Goal: Task Accomplishment & Management: Complete application form

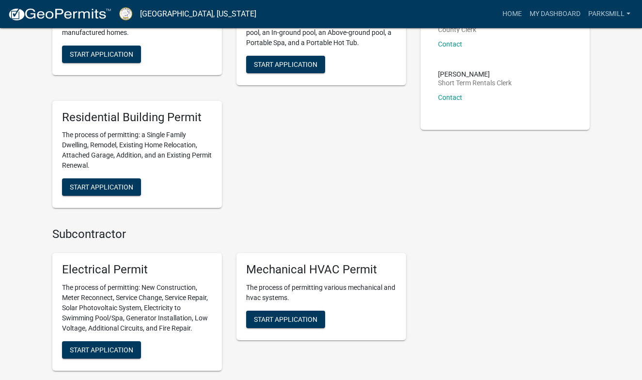
scroll to position [321, 0]
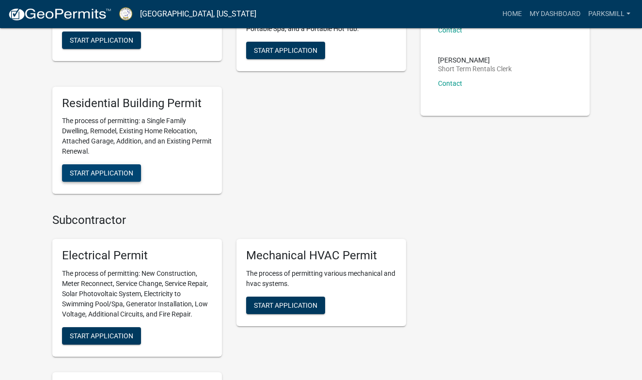
click at [99, 169] on span "Start Application" at bounding box center [102, 173] width 64 height 8
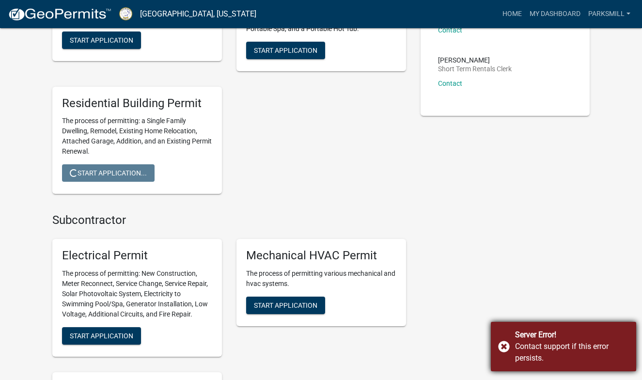
click at [502, 348] on div "Server Error! Contact support if this error persists." at bounding box center [563, 346] width 145 height 49
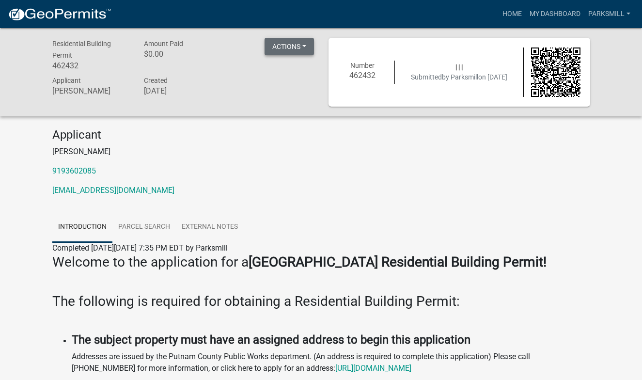
click at [292, 51] on button "Actions" at bounding box center [289, 46] width 49 height 17
click at [221, 57] on h6 "$0.00" at bounding box center [183, 53] width 78 height 9
drag, startPoint x: 374, startPoint y: 76, endPoint x: 352, endPoint y: 75, distance: 22.8
click at [352, 76] on h6 "462432" at bounding box center [362, 75] width 49 height 9
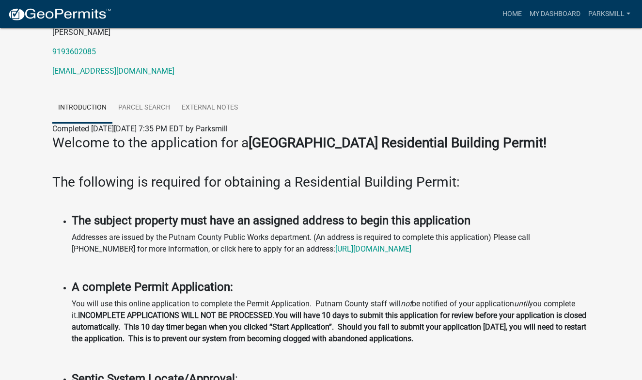
scroll to position [123, 0]
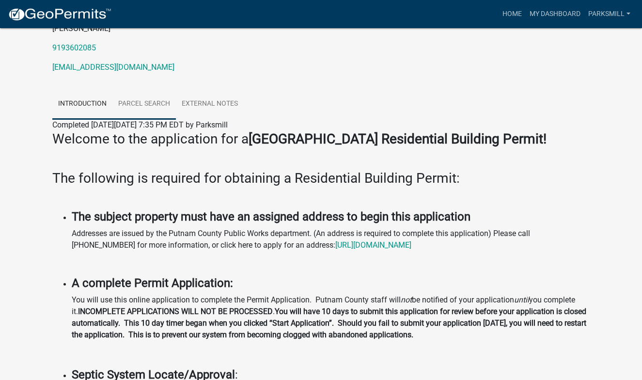
click at [160, 105] on link "Parcel search" at bounding box center [144, 104] width 64 height 31
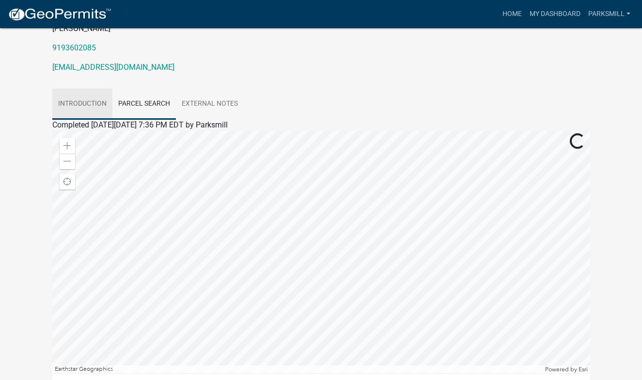
click at [76, 103] on link "Introduction" at bounding box center [82, 104] width 60 height 31
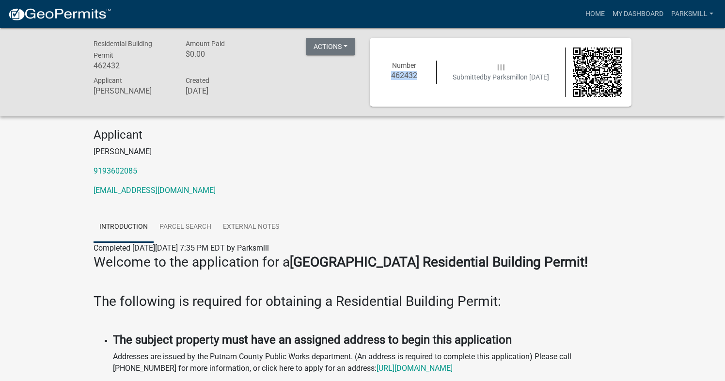
scroll to position [0, 0]
click at [337, 47] on button "Actions" at bounding box center [330, 46] width 49 height 17
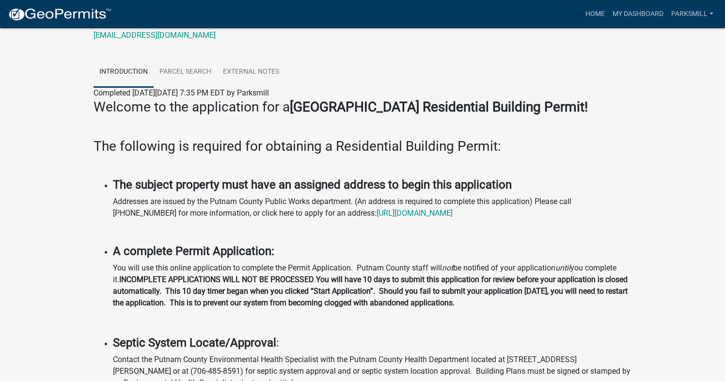
scroll to position [161, 0]
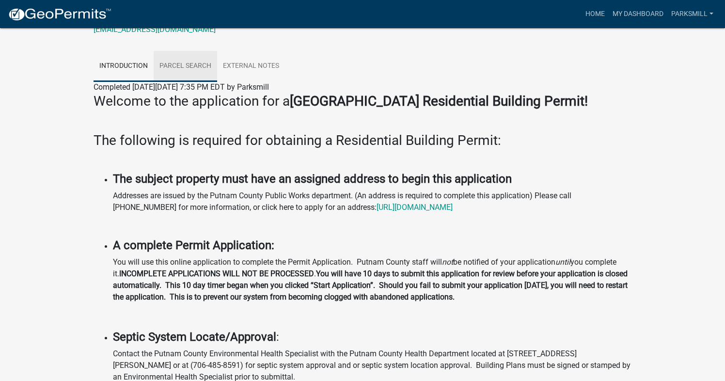
click at [192, 66] on link "Parcel search" at bounding box center [186, 66] width 64 height 31
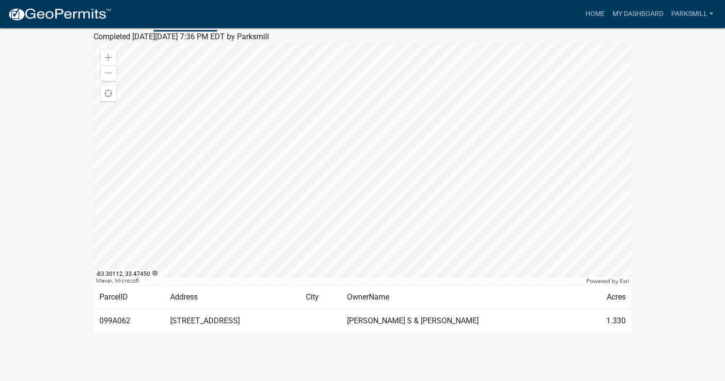
scroll to position [211, 0]
click at [201, 327] on td "[STREET_ADDRESS]" at bounding box center [232, 321] width 136 height 24
click at [122, 323] on td "099A062" at bounding box center [129, 321] width 71 height 24
click at [60, 139] on div "Residential Building Permit 462432 Amount Paid $0.00 Actions Printer Friendly A…" at bounding box center [362, 93] width 725 height 552
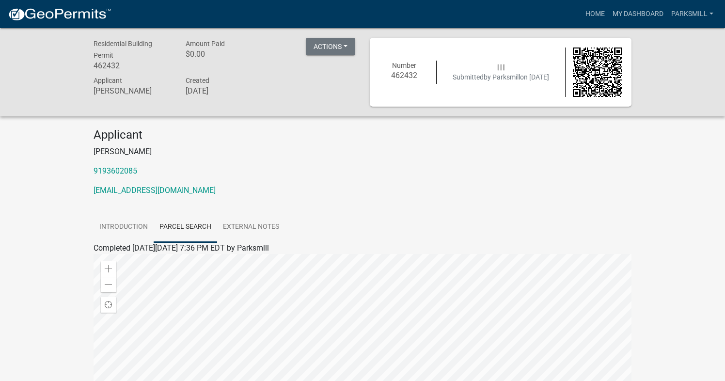
scroll to position [0, 0]
click at [321, 49] on button "Actions" at bounding box center [330, 46] width 49 height 17
click at [133, 224] on link "Introduction" at bounding box center [124, 227] width 60 height 31
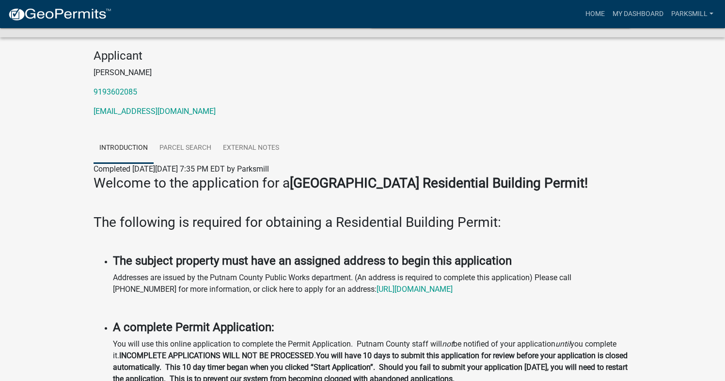
scroll to position [79, 0]
click at [198, 148] on link "Parcel search" at bounding box center [186, 148] width 64 height 31
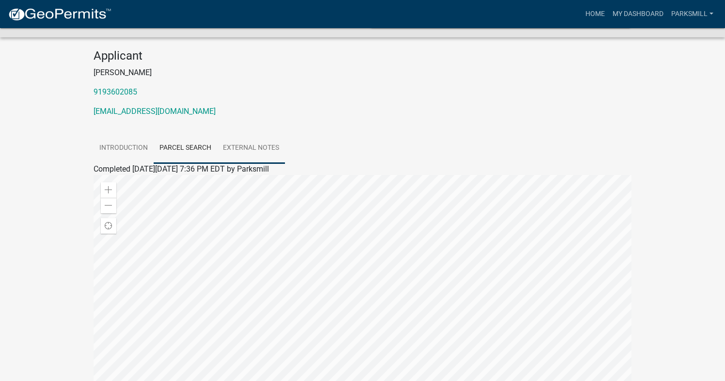
click at [257, 148] on link "External Notes" at bounding box center [251, 148] width 68 height 31
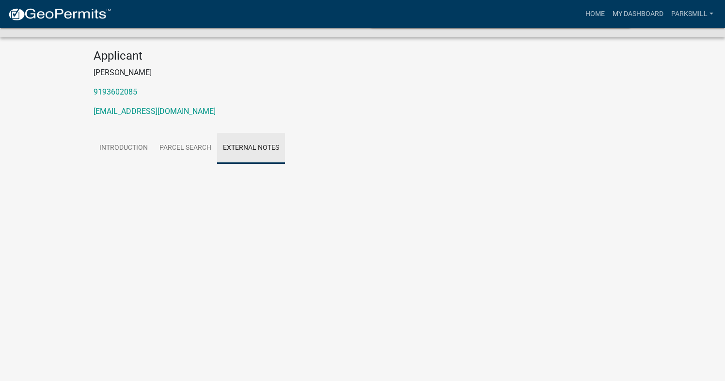
scroll to position [28, 0]
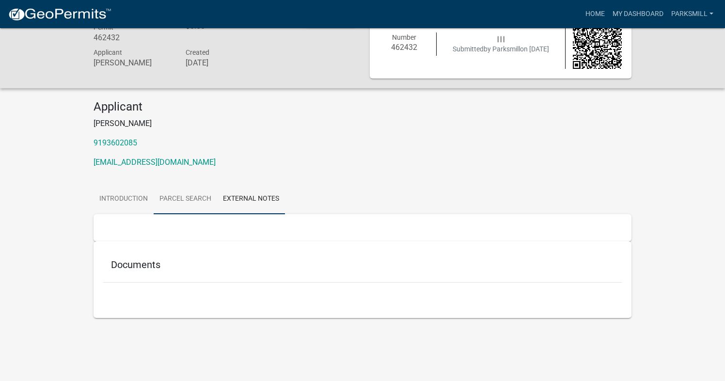
click at [185, 198] on link "Parcel search" at bounding box center [186, 199] width 64 height 31
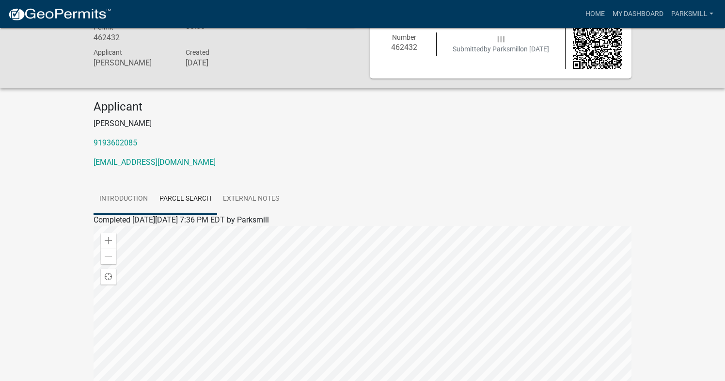
click at [124, 196] on link "Introduction" at bounding box center [124, 199] width 60 height 31
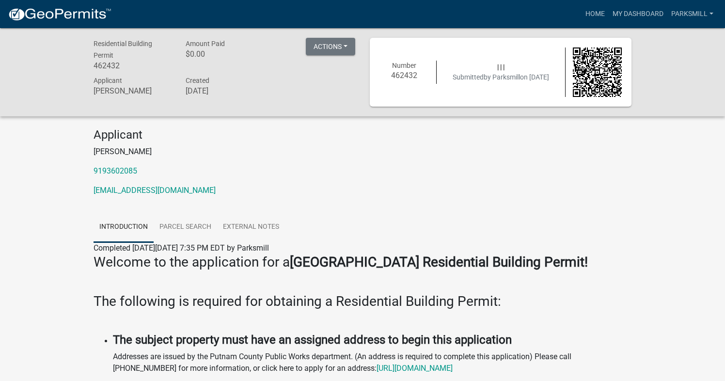
scroll to position [0, 0]
click at [402, 80] on h6 "462432" at bounding box center [404, 75] width 49 height 9
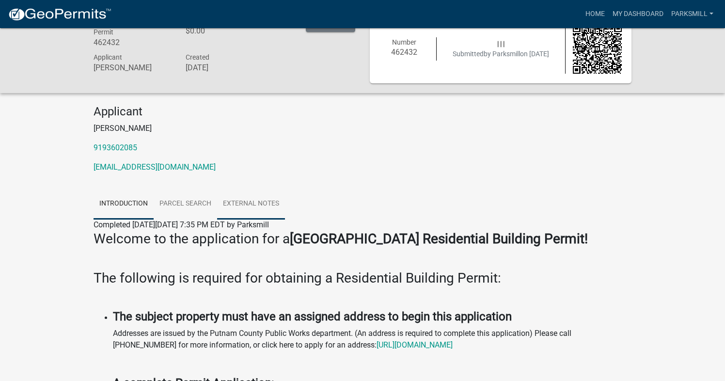
scroll to position [39, 0]
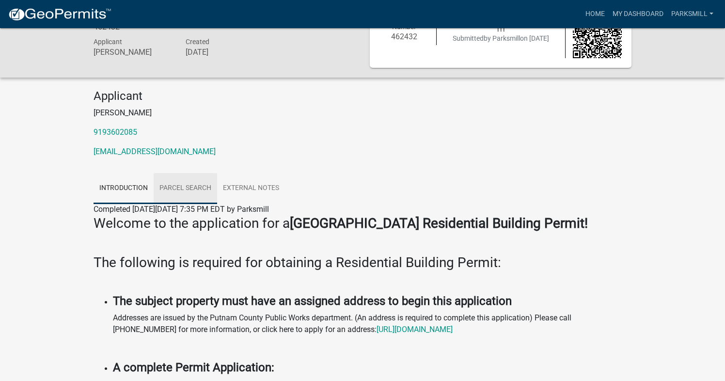
click at [188, 191] on link "Parcel search" at bounding box center [186, 188] width 64 height 31
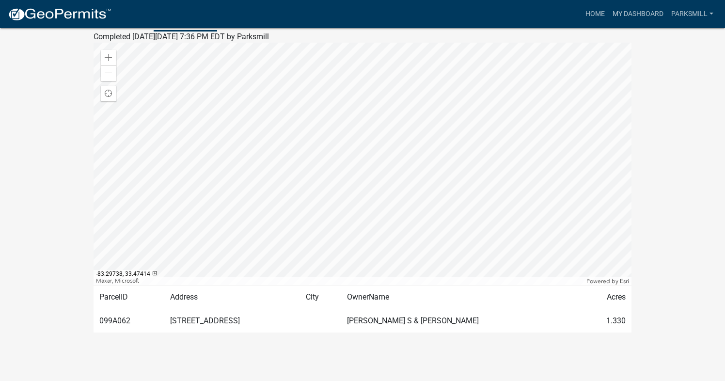
scroll to position [211, 0]
click at [194, 322] on td "[STREET_ADDRESS]" at bounding box center [232, 321] width 136 height 24
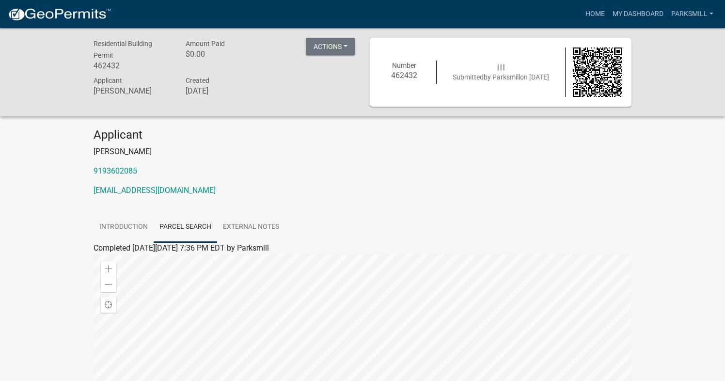
scroll to position [0, 0]
click at [260, 227] on link "External Notes" at bounding box center [251, 227] width 68 height 31
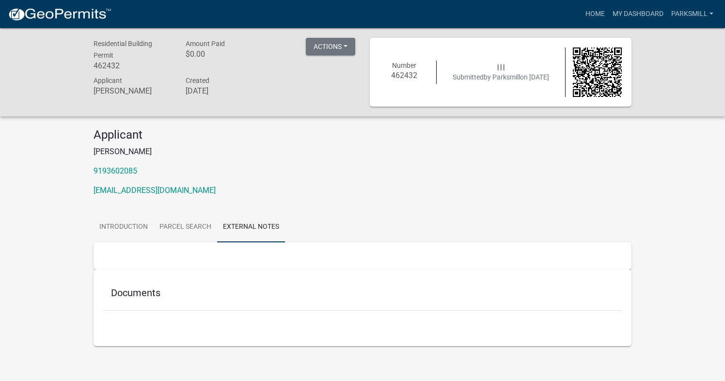
click at [137, 292] on h5 "Documents" at bounding box center [362, 293] width 503 height 12
click at [118, 225] on link "Introduction" at bounding box center [124, 227] width 60 height 31
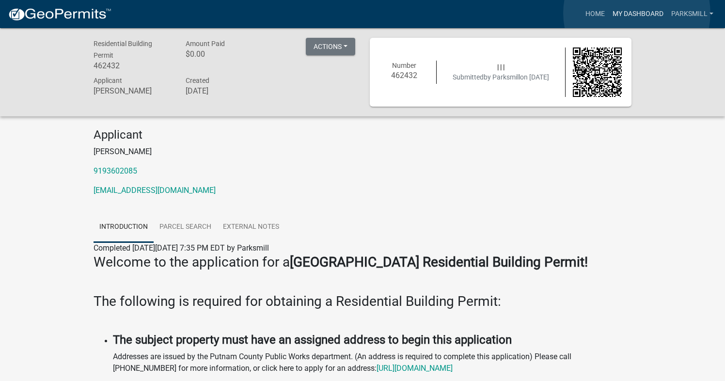
click at [637, 13] on link "My Dashboard" at bounding box center [638, 14] width 59 height 18
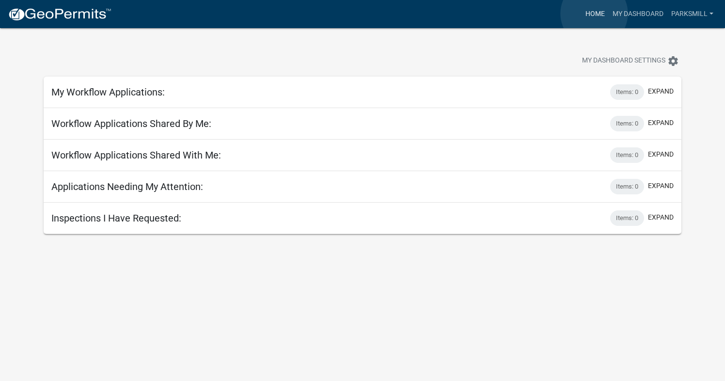
click at [594, 14] on link "Home" at bounding box center [595, 14] width 27 height 18
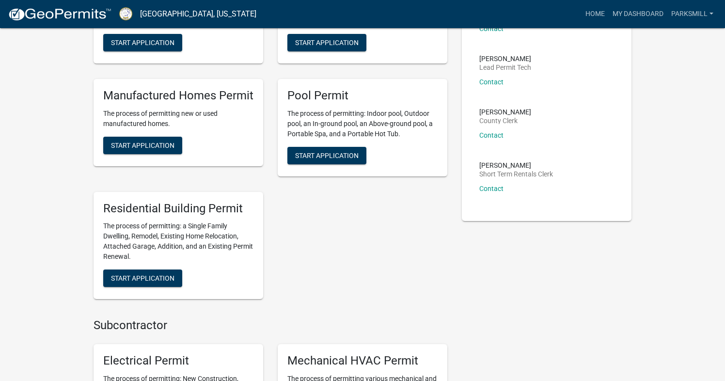
scroll to position [216, 0]
click at [151, 275] on span "Start Application" at bounding box center [143, 278] width 64 height 8
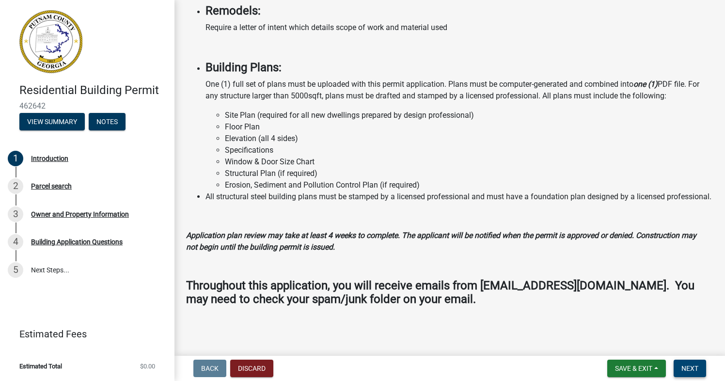
scroll to position [803, 0]
click at [642, 372] on button "Next" at bounding box center [690, 368] width 32 height 17
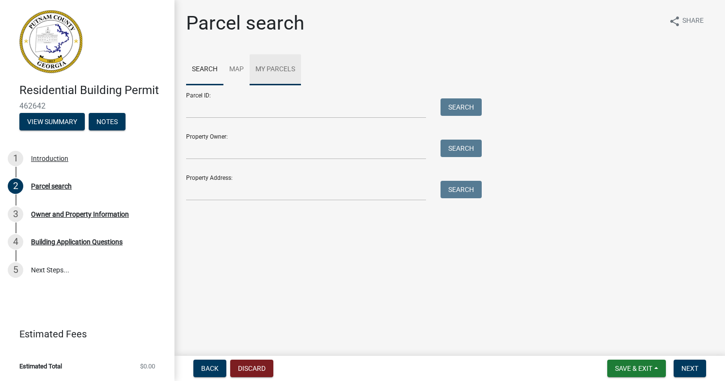
click at [291, 72] on link "My Parcels" at bounding box center [275, 69] width 51 height 31
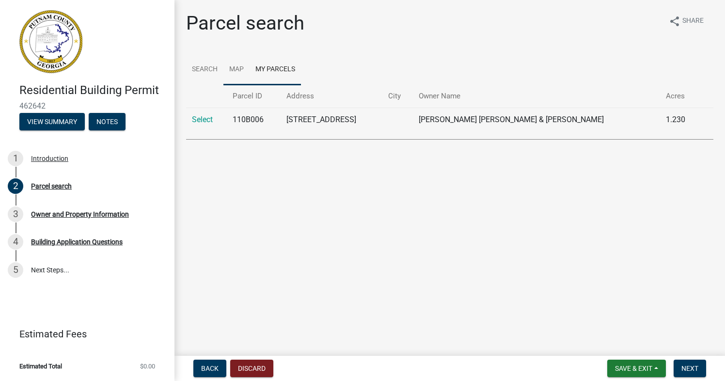
click at [238, 71] on link "Map" at bounding box center [237, 69] width 26 height 31
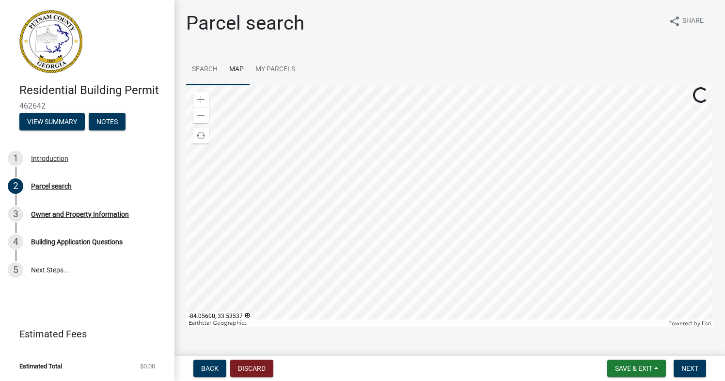
click at [206, 69] on link "Search" at bounding box center [204, 69] width 37 height 31
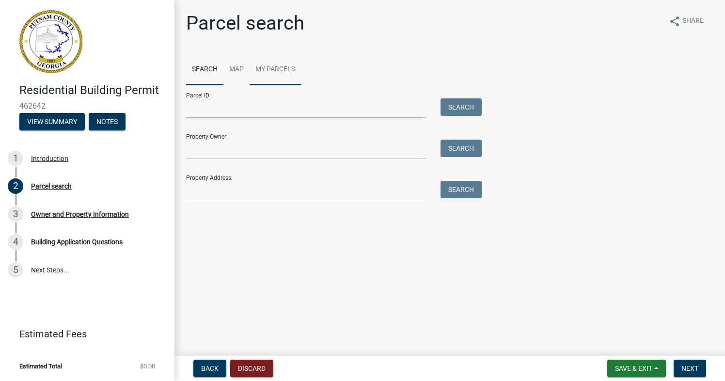
click at [274, 66] on link "My Parcels" at bounding box center [275, 69] width 51 height 31
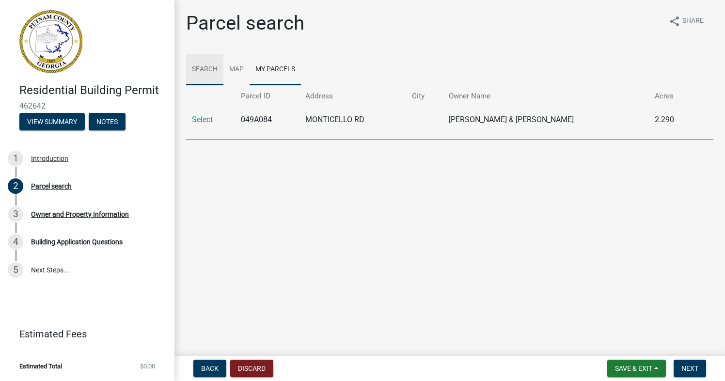
click at [214, 67] on link "Search" at bounding box center [204, 69] width 37 height 31
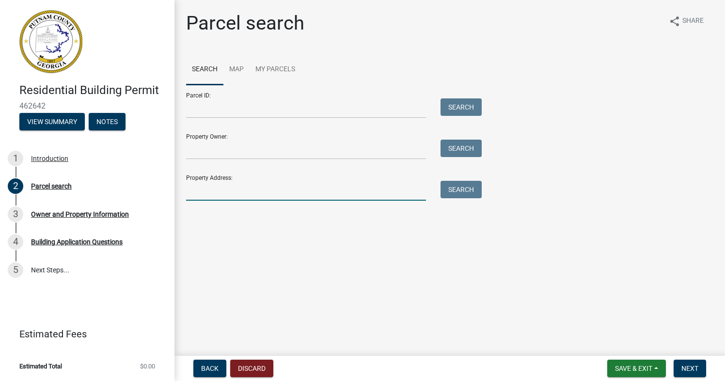
click at [193, 194] on input "Property Address:" at bounding box center [306, 191] width 240 height 20
type input "114 parks mill"
click at [459, 193] on button "Search" at bounding box center [461, 189] width 41 height 17
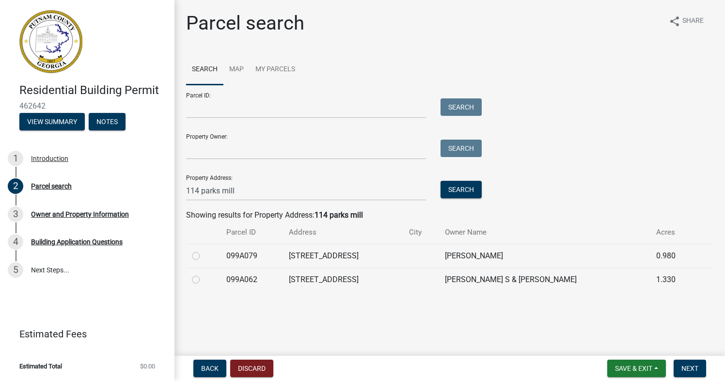
click at [204, 274] on label at bounding box center [204, 274] width 0 height 0
click at [204, 279] on input "radio" at bounding box center [207, 277] width 6 height 6
radio input "true"
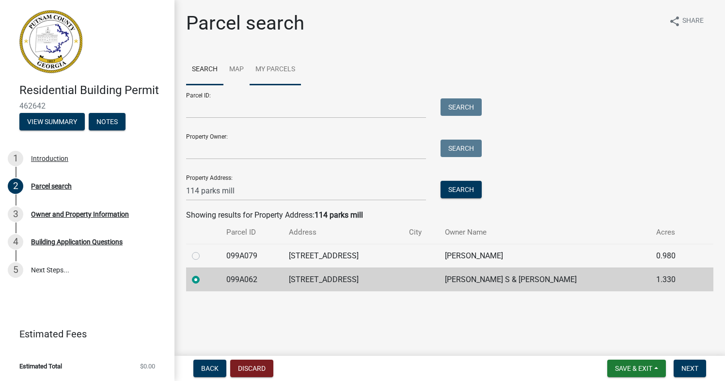
click at [287, 69] on link "My Parcels" at bounding box center [275, 69] width 51 height 31
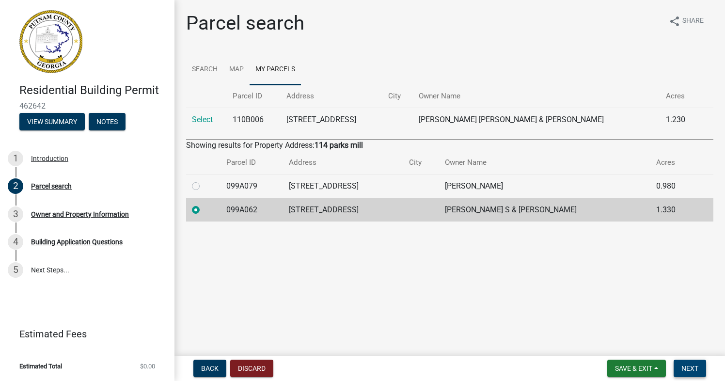
click at [642, 369] on span "Next" at bounding box center [690, 369] width 17 height 8
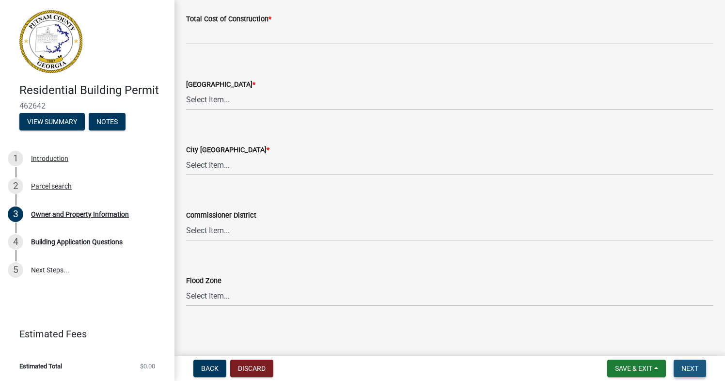
click at [642, 369] on span "Next" at bounding box center [690, 369] width 17 height 8
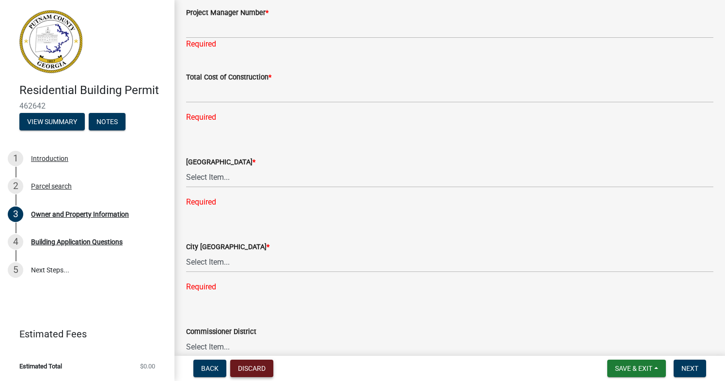
click at [264, 369] on button "Discard" at bounding box center [251, 368] width 43 height 17
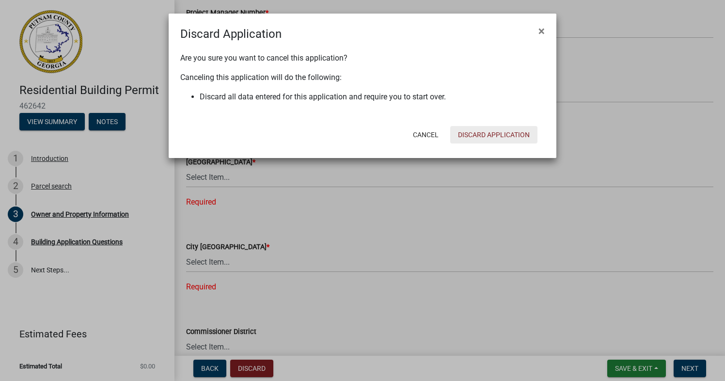
click at [485, 132] on button "Discard Application" at bounding box center [493, 134] width 87 height 17
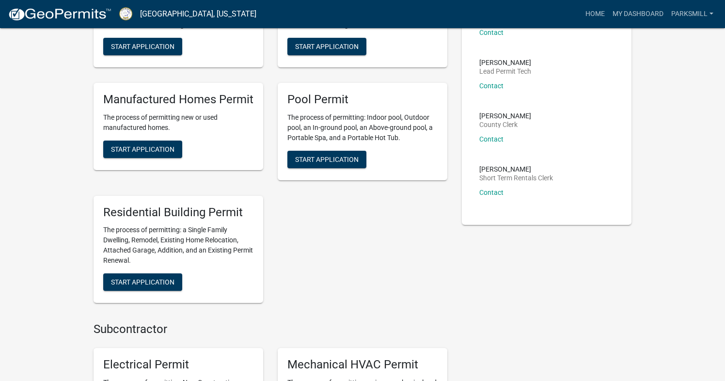
scroll to position [245, 0]
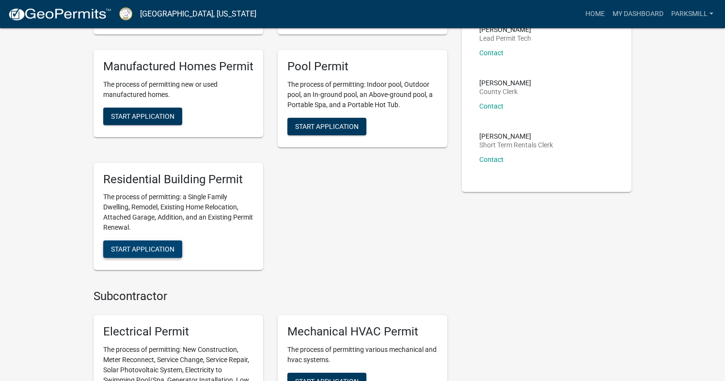
click at [133, 246] on span "Start Application" at bounding box center [143, 249] width 64 height 8
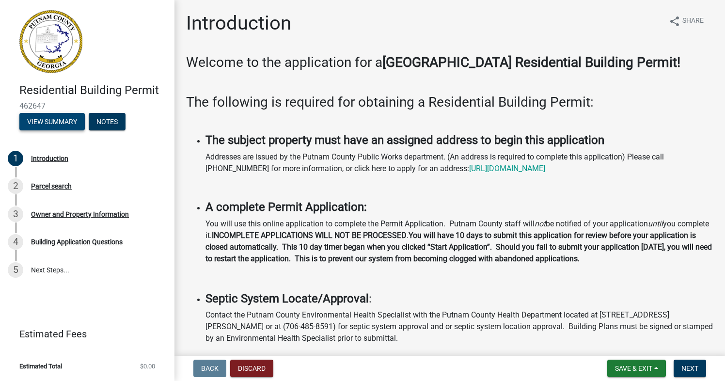
click at [41, 127] on button "View Summary" at bounding box center [51, 121] width 65 height 17
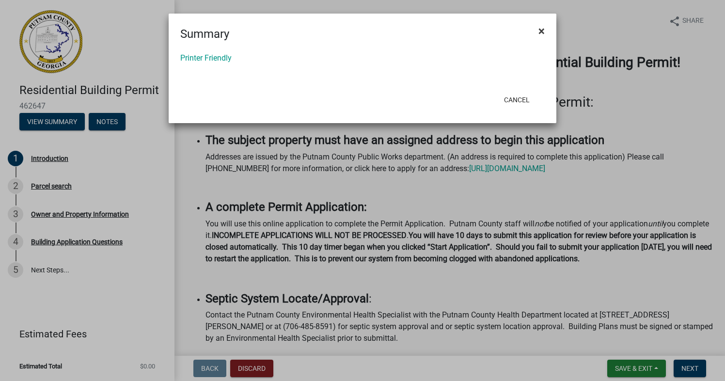
click at [542, 32] on span "×" at bounding box center [542, 31] width 6 height 14
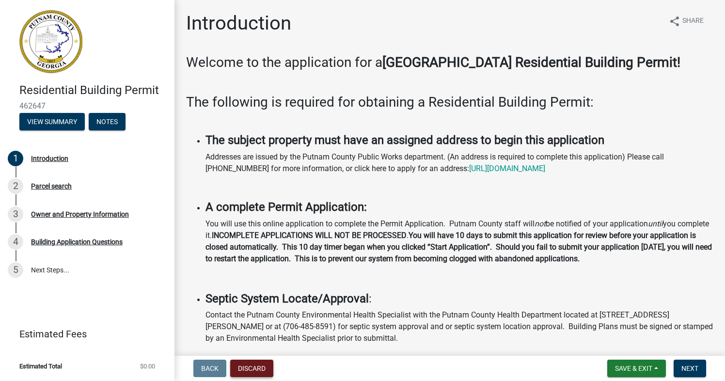
click at [252, 366] on button "Discard" at bounding box center [251, 368] width 43 height 17
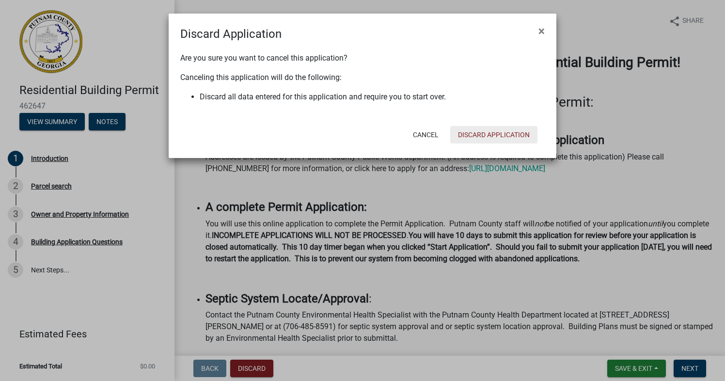
click at [483, 136] on button "Discard Application" at bounding box center [493, 134] width 87 height 17
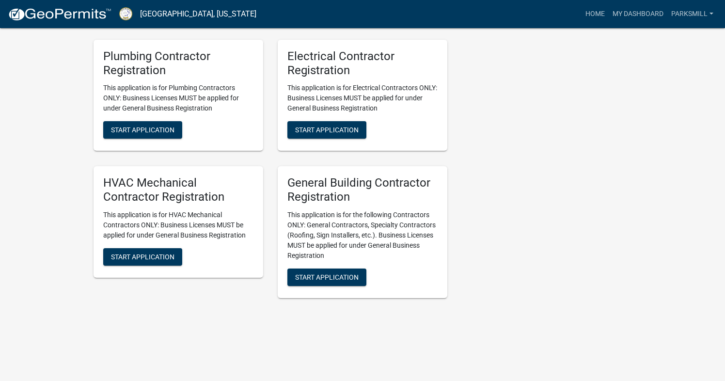
scroll to position [1946, 0]
click at [86, 21] on img at bounding box center [60, 14] width 104 height 15
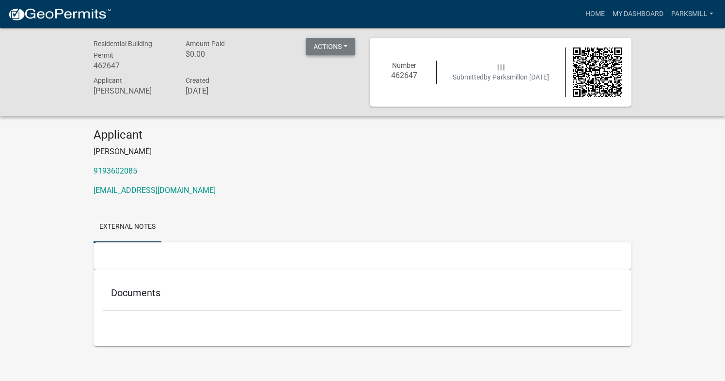
click at [343, 48] on button "Actions" at bounding box center [330, 46] width 49 height 17
click at [337, 47] on button "Actions" at bounding box center [330, 46] width 49 height 17
click at [121, 228] on link "External Notes" at bounding box center [128, 227] width 68 height 31
click at [642, 10] on link "Parksmill" at bounding box center [693, 14] width 50 height 18
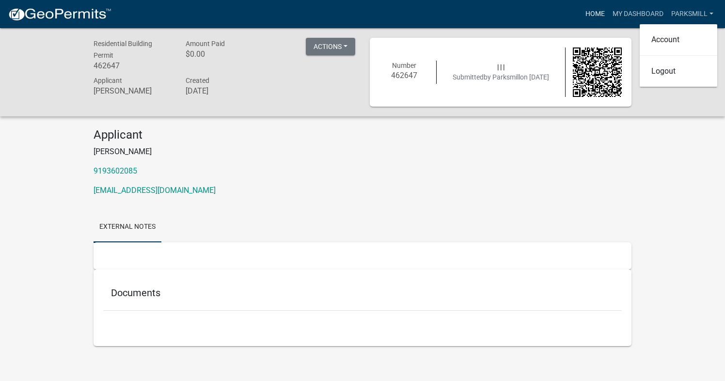
click at [594, 14] on link "Home" at bounding box center [595, 14] width 27 height 18
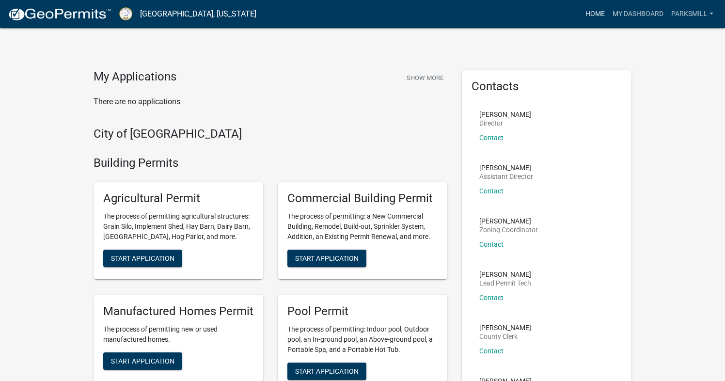
click at [595, 15] on link "Home" at bounding box center [595, 14] width 27 height 18
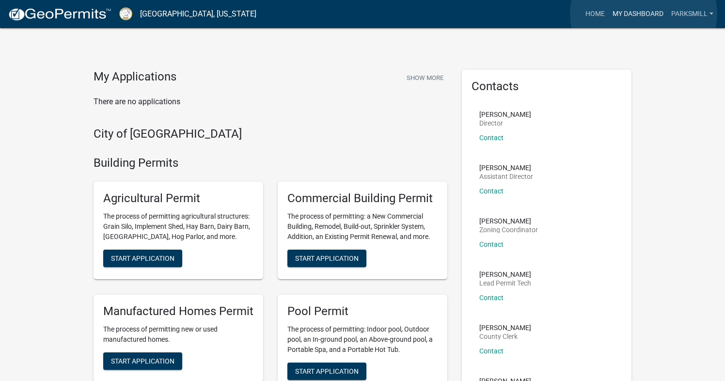
click at [642, 14] on link "My Dashboard" at bounding box center [638, 14] width 59 height 18
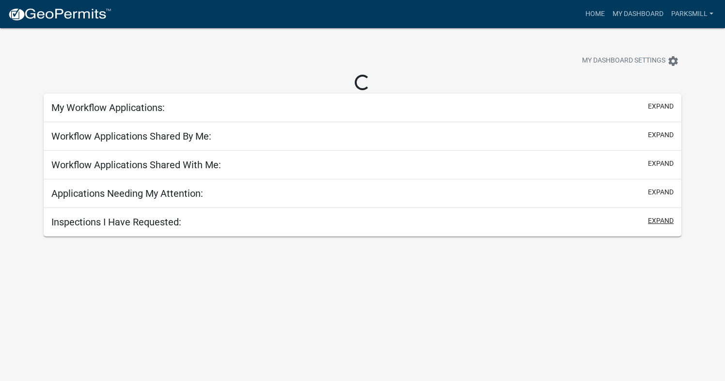
click at [642, 225] on div "expand" at bounding box center [659, 222] width 30 height 13
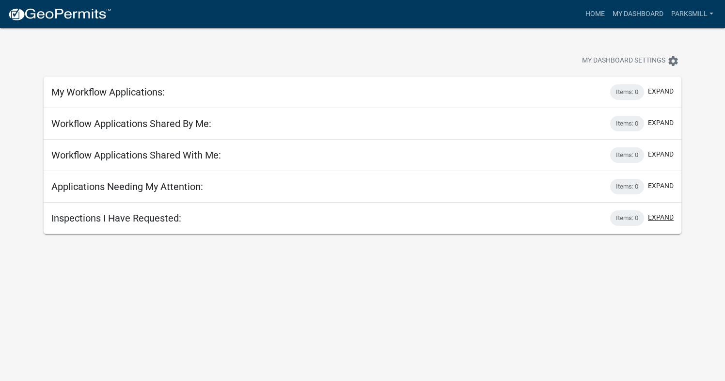
click at [642, 216] on button "expand" at bounding box center [661, 217] width 26 height 10
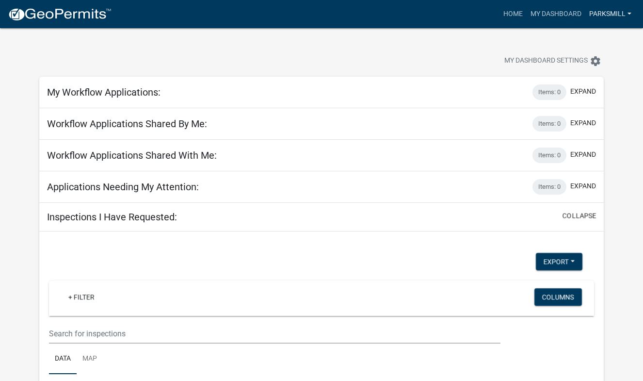
click at [610, 16] on link "Parksmill" at bounding box center [610, 14] width 50 height 18
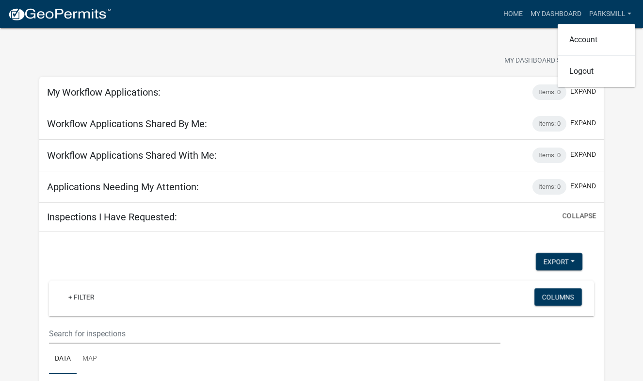
click at [395, 55] on div "My Dashboard Settings settings" at bounding box center [489, 61] width 241 height 21
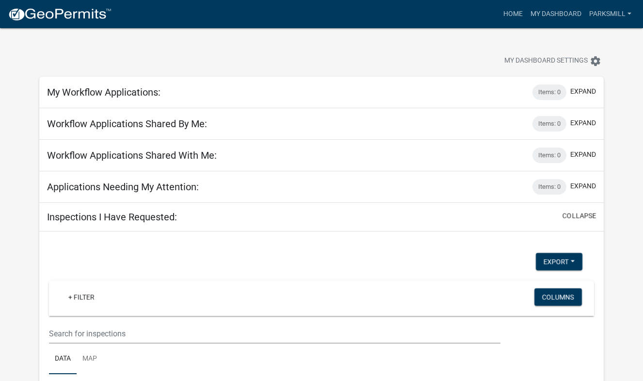
click at [348, 67] on div at bounding box center [200, 61] width 337 height 21
